Goal: Ask a question

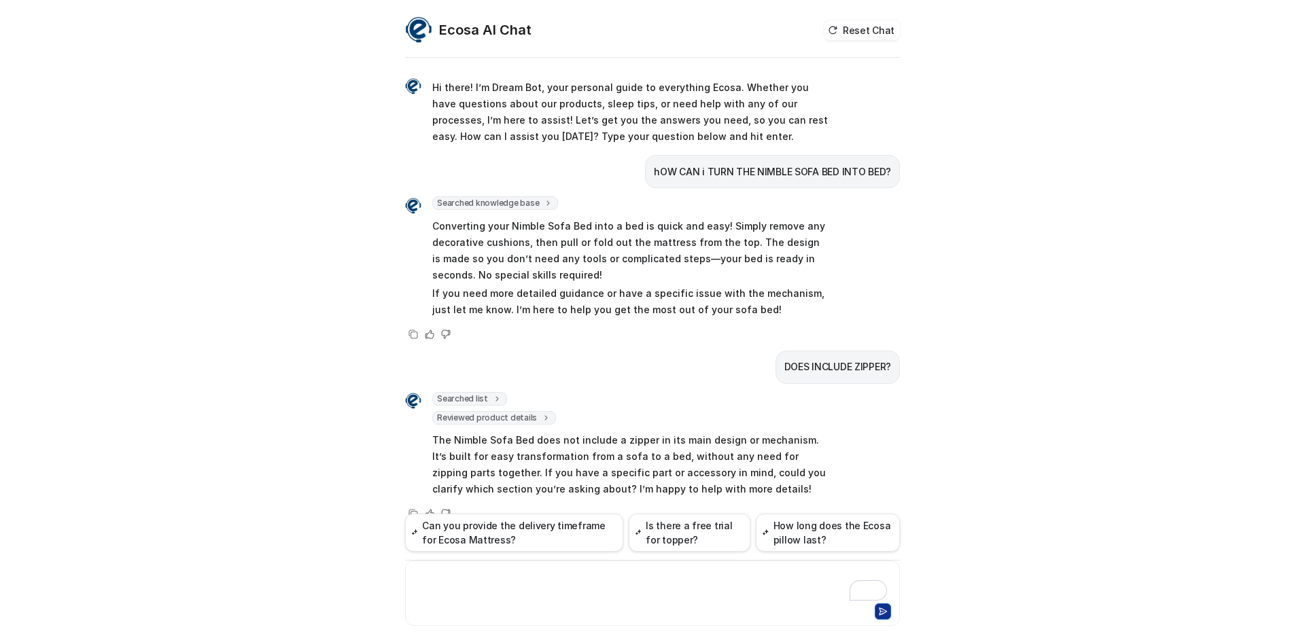
click at [546, 587] on div "To enrich screen reader interactions, please activate Accessibility in Grammarl…" at bounding box center [652, 585] width 488 height 31
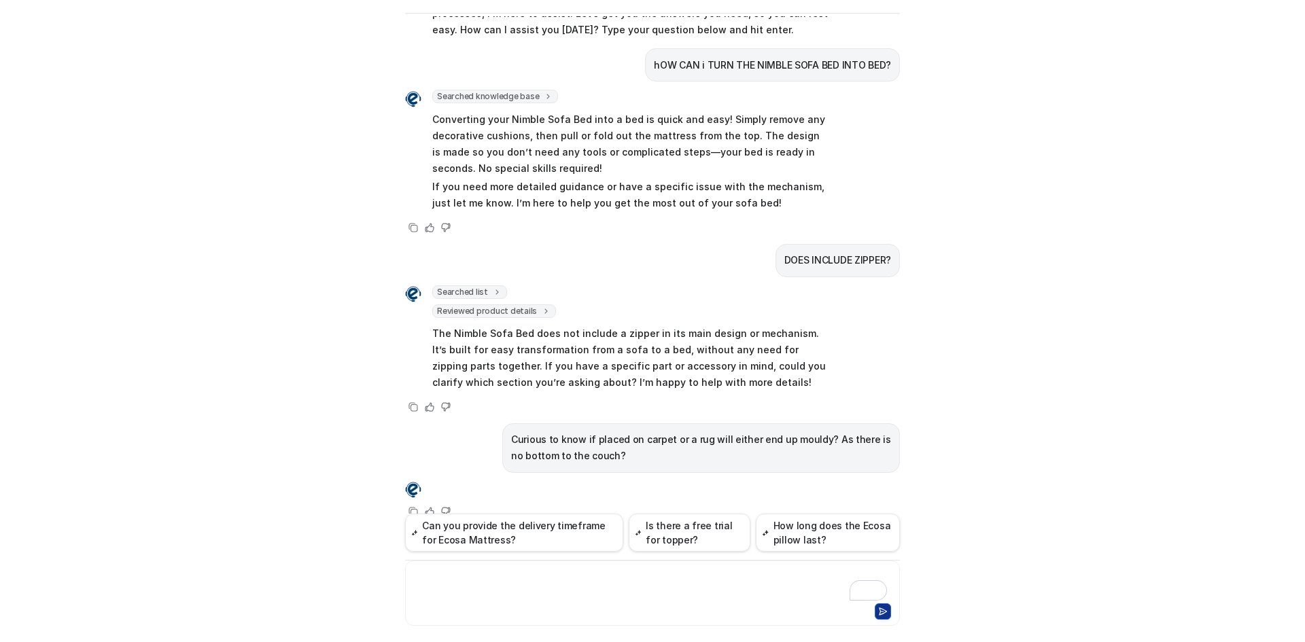
scroll to position [85, 0]
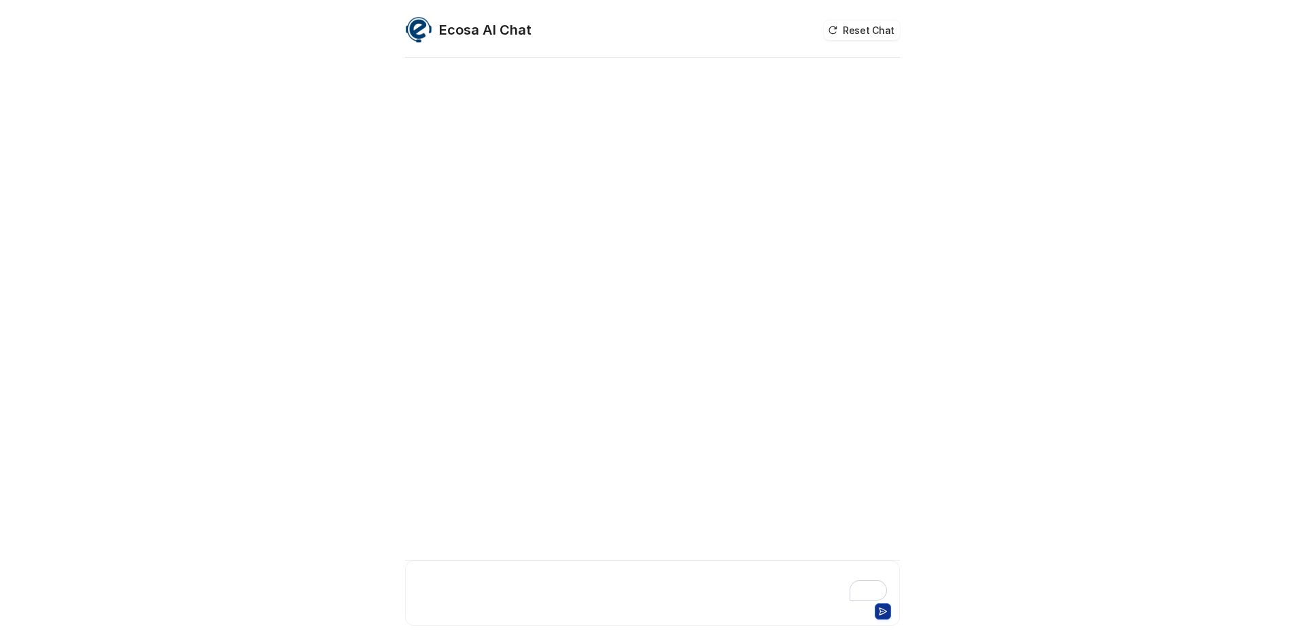
click at [642, 578] on div "To enrich screen reader interactions, please activate Accessibility in Grammarl…" at bounding box center [652, 585] width 488 height 31
